Goal: Task Accomplishment & Management: Manage account settings

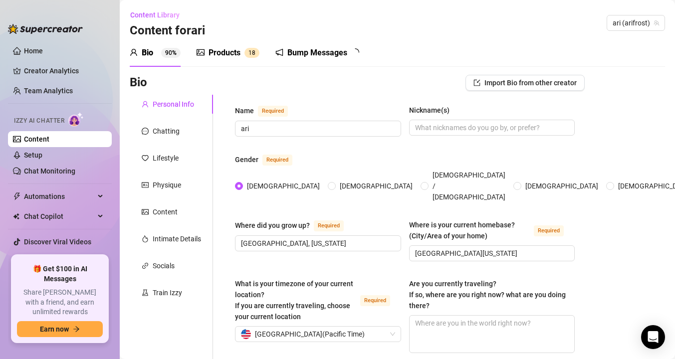
radio input "true"
type input "[DATE]"
click at [42, 158] on link "Setup" at bounding box center [33, 155] width 18 height 8
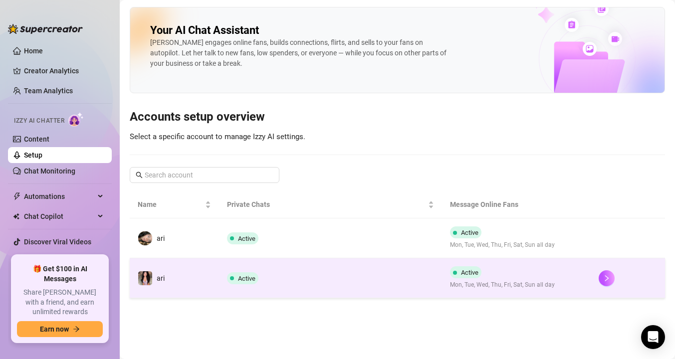
click at [209, 269] on td "ari" at bounding box center [174, 278] width 89 height 40
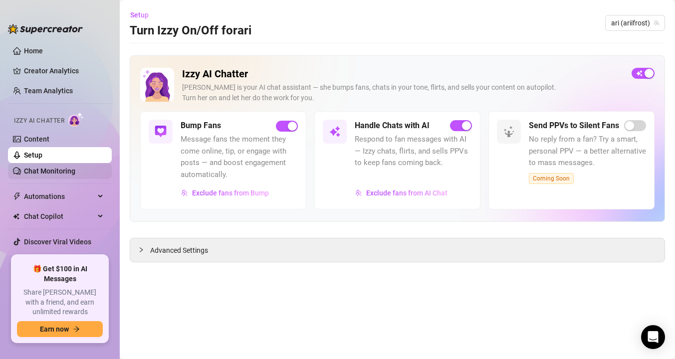
click at [75, 167] on link "Chat Monitoring" at bounding box center [49, 171] width 51 height 8
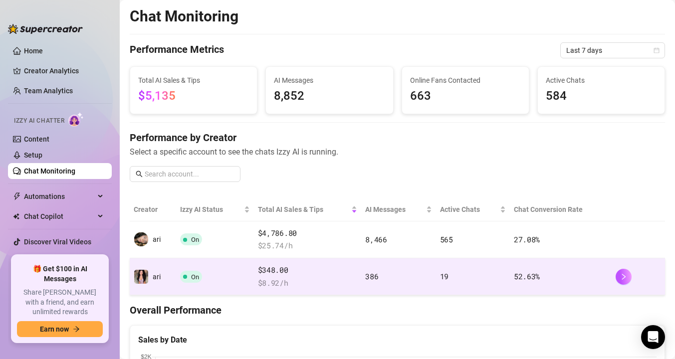
click at [236, 271] on td "On" at bounding box center [215, 276] width 78 height 37
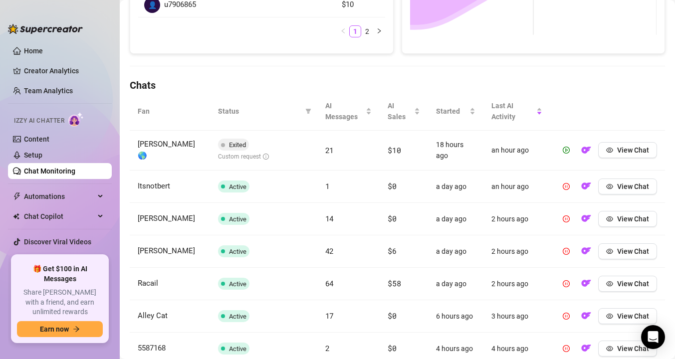
scroll to position [284, 0]
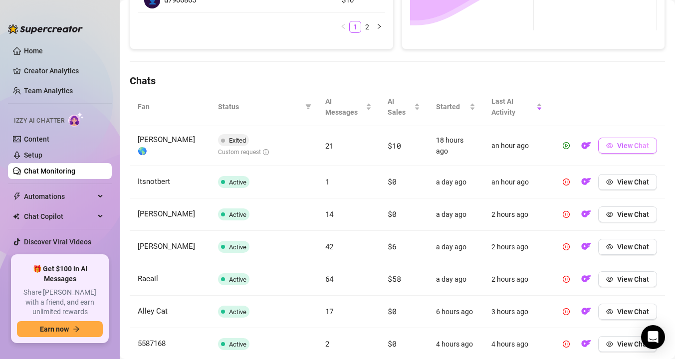
click at [602, 149] on button "View Chat" at bounding box center [627, 146] width 59 height 16
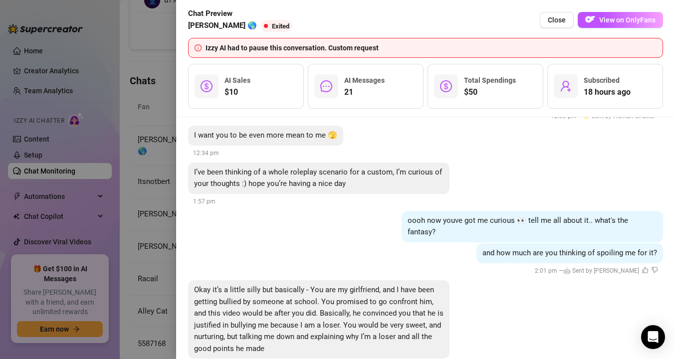
scroll to position [4347, 0]
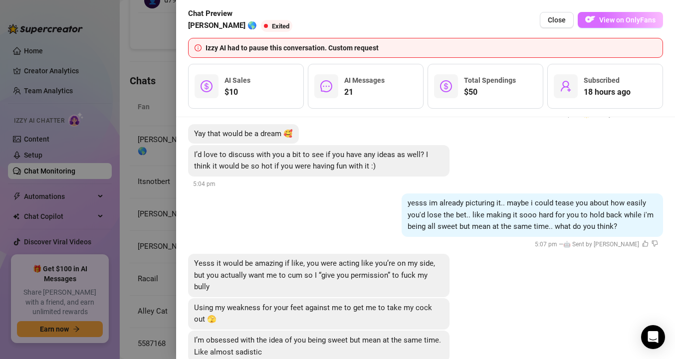
click at [599, 19] on span "View on OnlyFans" at bounding box center [627, 20] width 56 height 8
